Goal: Task Accomplishment & Management: Manage account settings

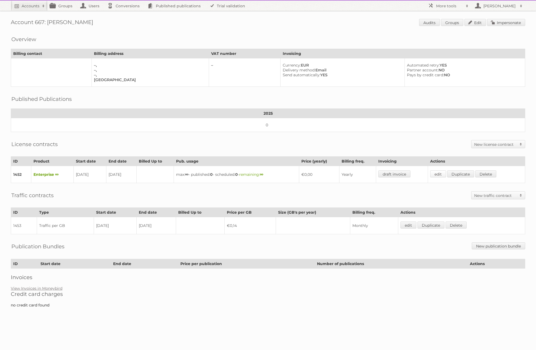
click at [442, 173] on link "edit" at bounding box center [438, 173] width 16 height 7
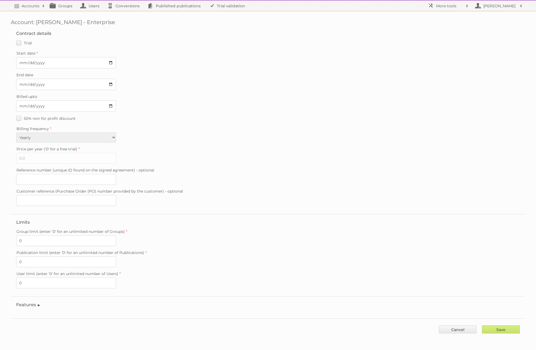
scroll to position [1, 0]
click at [32, 303] on legend "Features" at bounding box center [28, 303] width 25 height 5
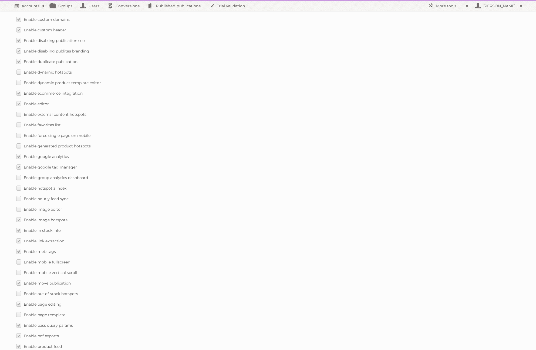
scroll to position [644, 0]
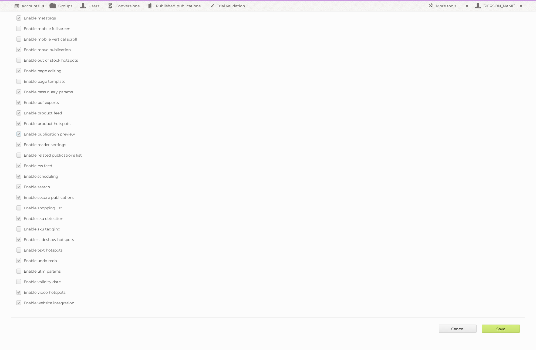
click at [19, 133] on label "Enable publication preview" at bounding box center [45, 134] width 59 height 8
click at [0, 0] on input "Enable publication preview" at bounding box center [0, 0] width 0 height 0
click at [499, 327] on input "Save" at bounding box center [501, 328] width 38 height 8
type input "..."
